Goal: Information Seeking & Learning: Learn about a topic

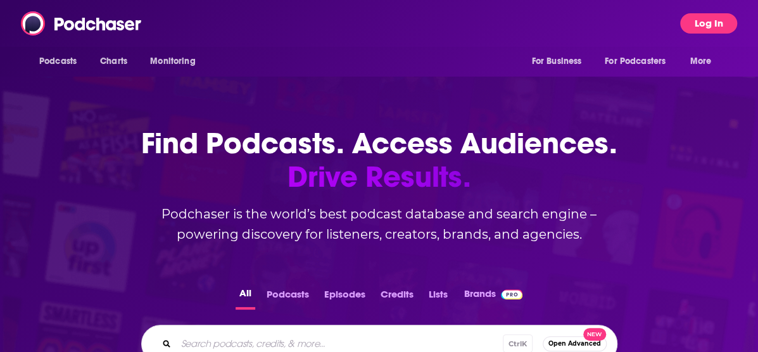
click at [690, 21] on button "Log In" at bounding box center [708, 23] width 57 height 20
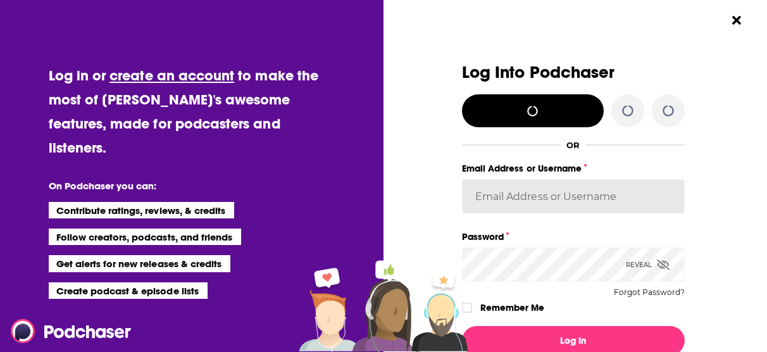
type input "[PERSON_NAME][EMAIL_ADDRESS][PERSON_NAME][DOMAIN_NAME]"
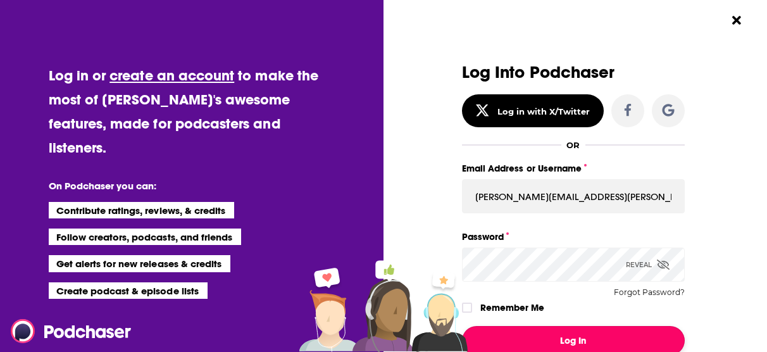
click at [571, 339] on button "Log In" at bounding box center [573, 340] width 223 height 29
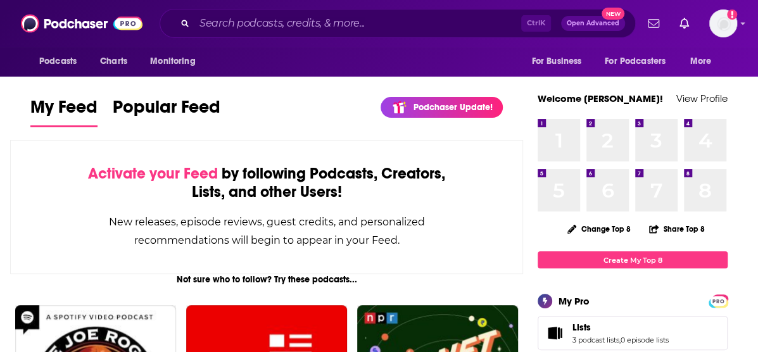
drag, startPoint x: 752, startPoint y: 160, endPoint x: 696, endPoint y: 155, distance: 55.9
click at [245, 9] on div "Ctrl K Open Advanced New" at bounding box center [398, 23] width 476 height 29
click at [258, 27] on input "Search podcasts, credits, & more..." at bounding box center [357, 23] width 327 height 20
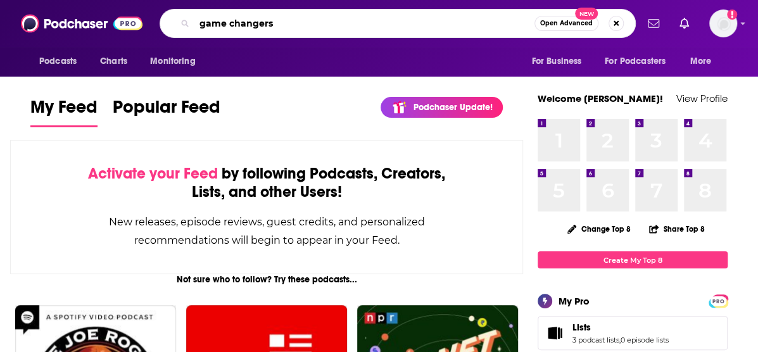
type input "game changers"
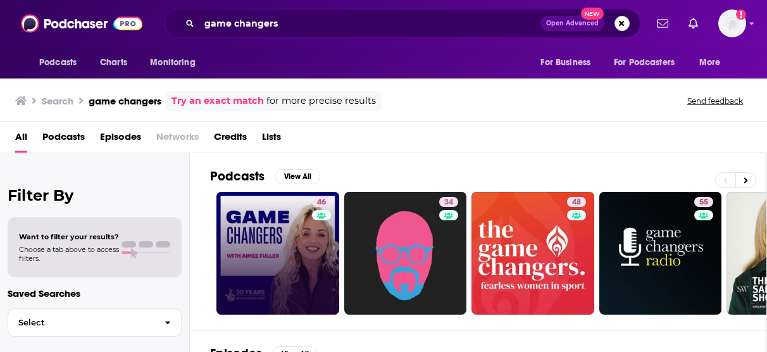
click at [304, 234] on link "46" at bounding box center [278, 253] width 123 height 123
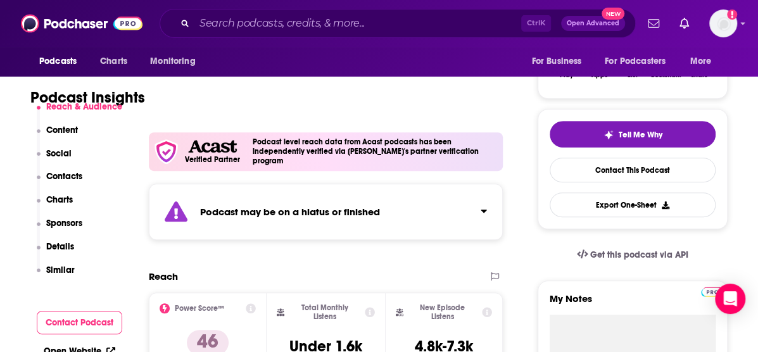
scroll to position [232, 0]
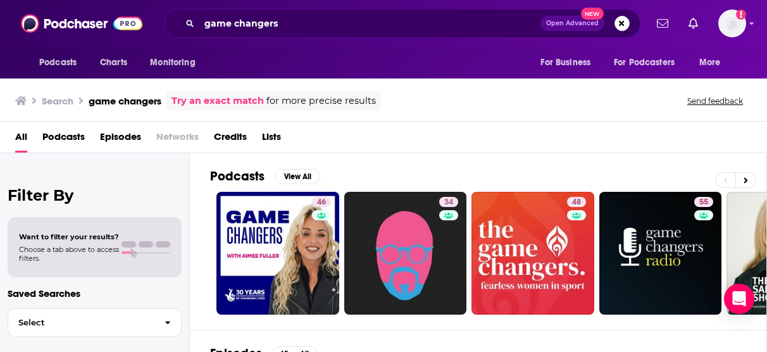
click at [280, 34] on div "game changers Open Advanced New" at bounding box center [403, 23] width 476 height 29
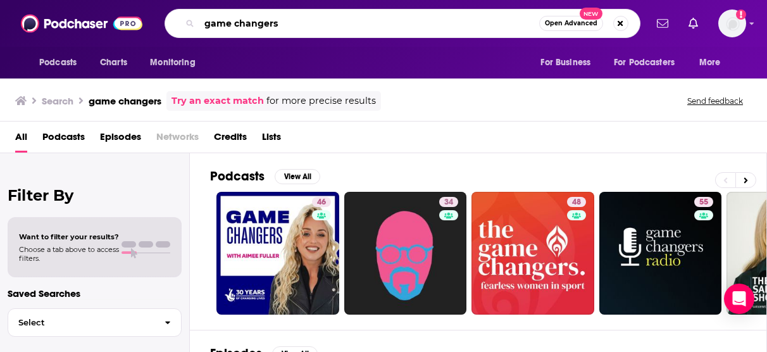
click at [265, 25] on input "game changers" at bounding box center [369, 23] width 340 height 20
paste input "Game Changers with [PERSON_NAME]"
type input "Game Changers with [PERSON_NAME]"
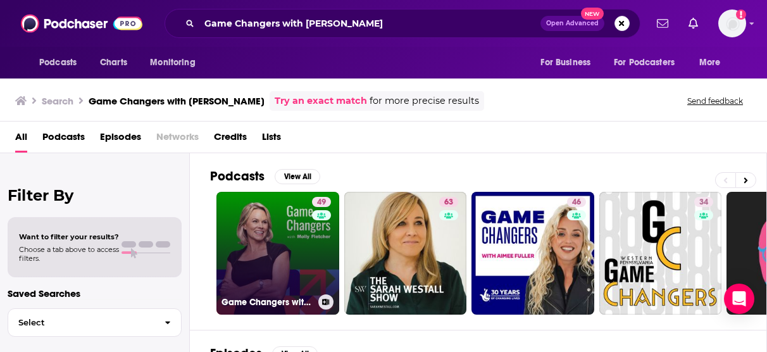
click at [277, 269] on link "49 Game Changers with [PERSON_NAME]" at bounding box center [278, 253] width 123 height 123
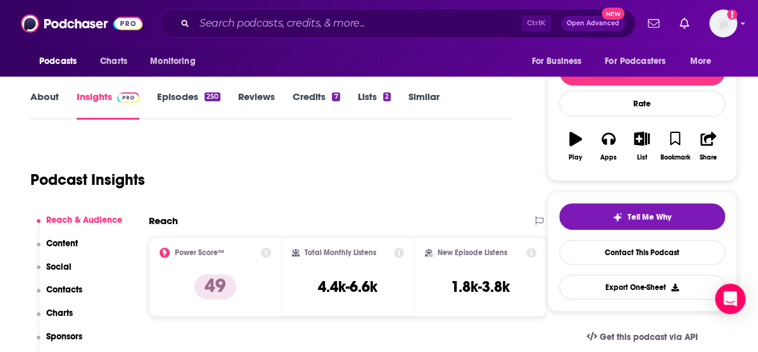
scroll to position [153, 0]
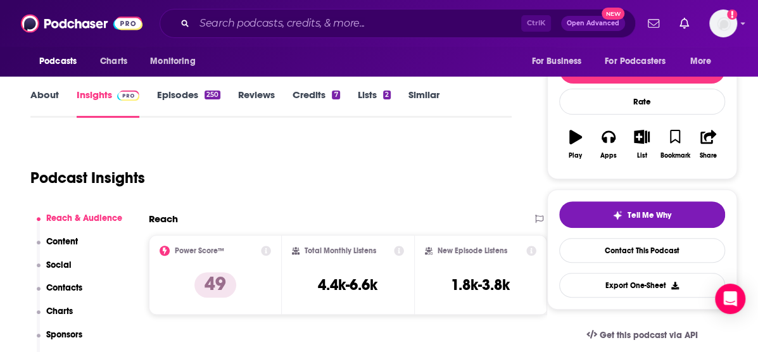
click at [268, 255] on icon at bounding box center [266, 251] width 10 height 10
click at [262, 251] on icon at bounding box center [266, 251] width 10 height 10
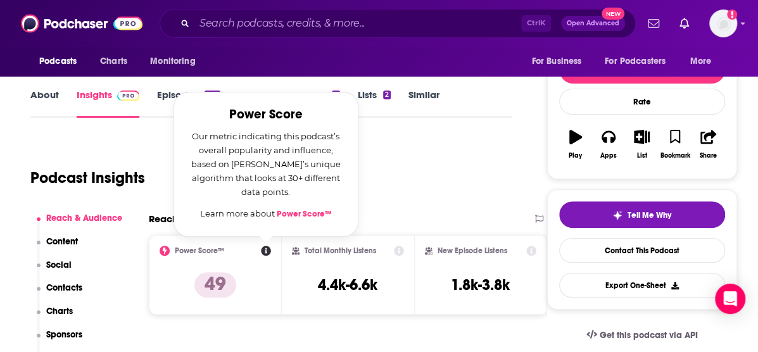
click at [313, 218] on link "Power Score™" at bounding box center [304, 214] width 55 height 10
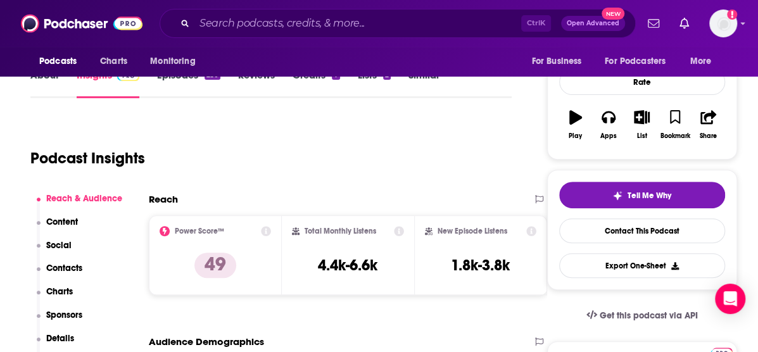
scroll to position [173, 0]
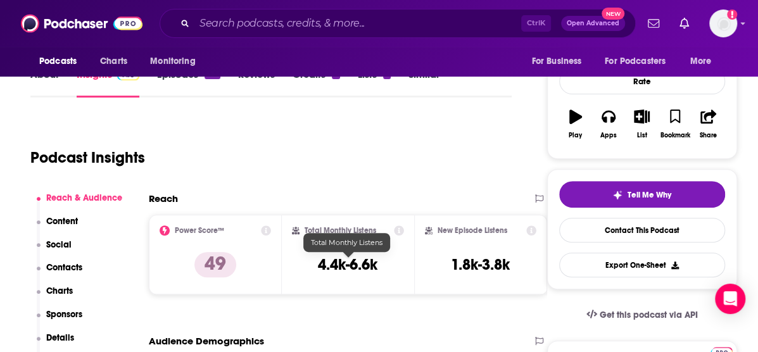
click at [366, 259] on h3 "4.4k-6.6k" at bounding box center [348, 264] width 60 height 19
click at [391, 265] on div "Total Monthly Listens 4.4k-6.6k" at bounding box center [348, 254] width 113 height 58
drag, startPoint x: 391, startPoint y: 265, endPoint x: 320, endPoint y: 267, distance: 71.6
click at [320, 267] on div "Total Monthly Listens 4.4k-6.6k" at bounding box center [348, 254] width 113 height 58
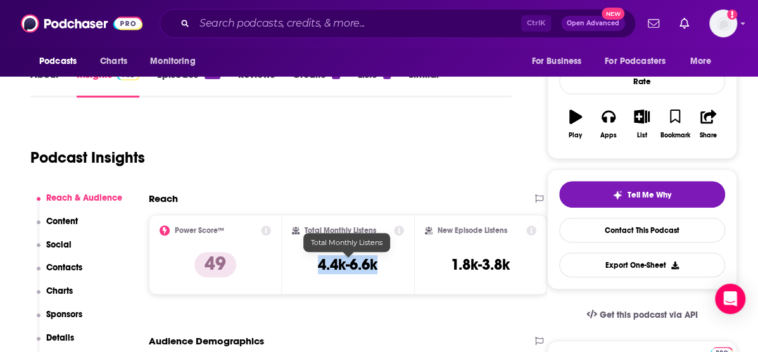
copy h3 "4.4k-6.6k"
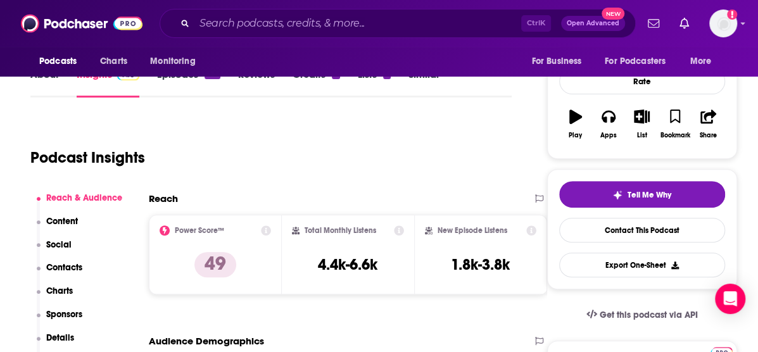
click at [494, 259] on h3 "1.8k-3.8k" at bounding box center [480, 264] width 59 height 19
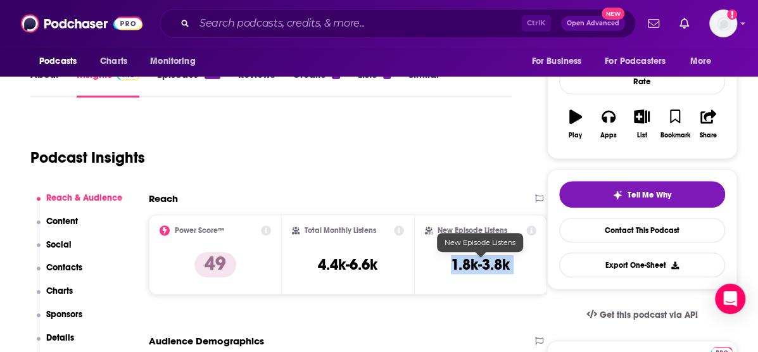
click at [494, 259] on h3 "1.8k-3.8k" at bounding box center [480, 264] width 59 height 19
copy div "1.8k-3.8k Export One-Sheet"
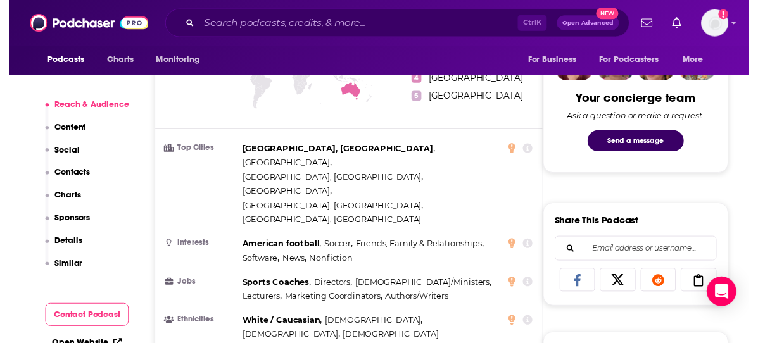
scroll to position [639, 0]
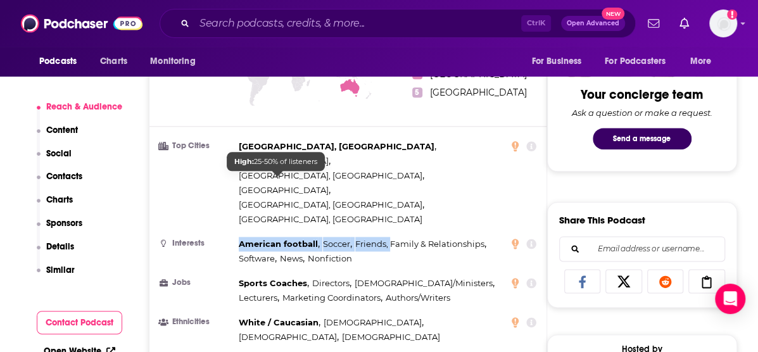
drag, startPoint x: 388, startPoint y: 181, endPoint x: 237, endPoint y: 179, distance: 151.4
click at [237, 237] on li "Interests American football , Soccer , Friends, Family & Relationships , Softwa…" at bounding box center [348, 251] width 377 height 29
copy div "American football , Soccer , Friends,"
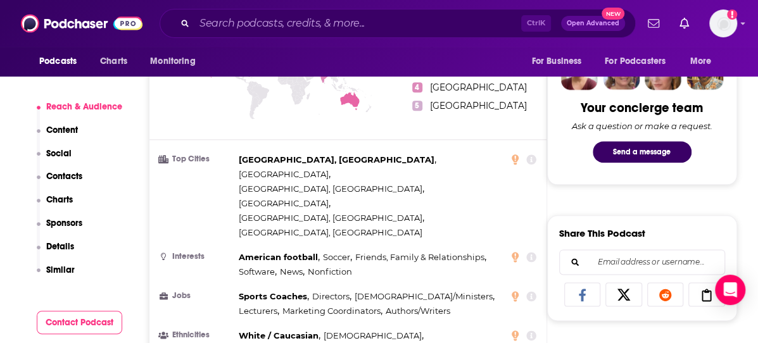
scroll to position [625, 0]
click at [472, 117] on ul "1 [GEOGRAPHIC_DATA] 2 [GEOGRAPHIC_DATA] 3 [GEOGRAPHIC_DATA] 4 [GEOGRAPHIC_DATA]…" at bounding box center [474, 70] width 124 height 142
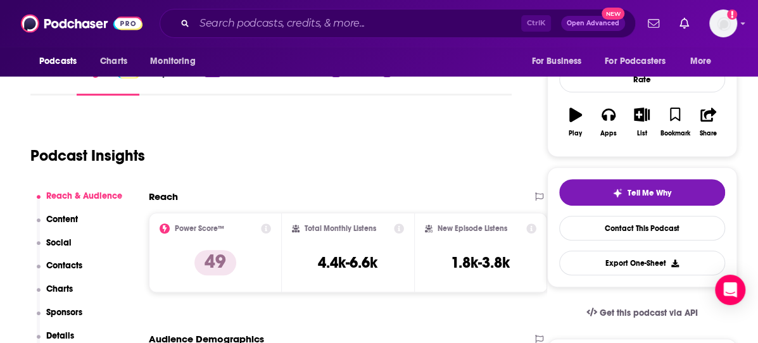
scroll to position [175, 0]
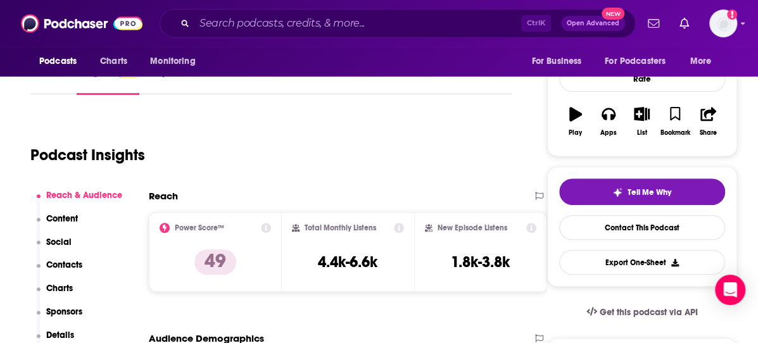
click at [449, 175] on div "Podcast Insights" at bounding box center [265, 147] width 471 height 65
